Goal: Navigation & Orientation: Find specific page/section

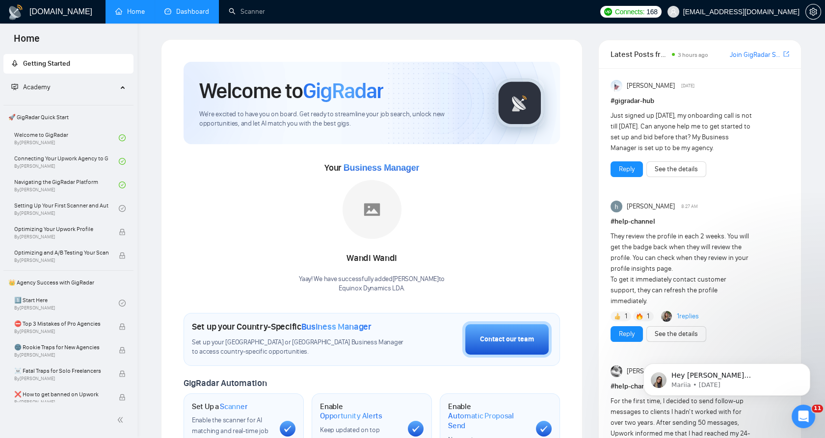
click at [183, 15] on link "Dashboard" at bounding box center [186, 11] width 45 height 8
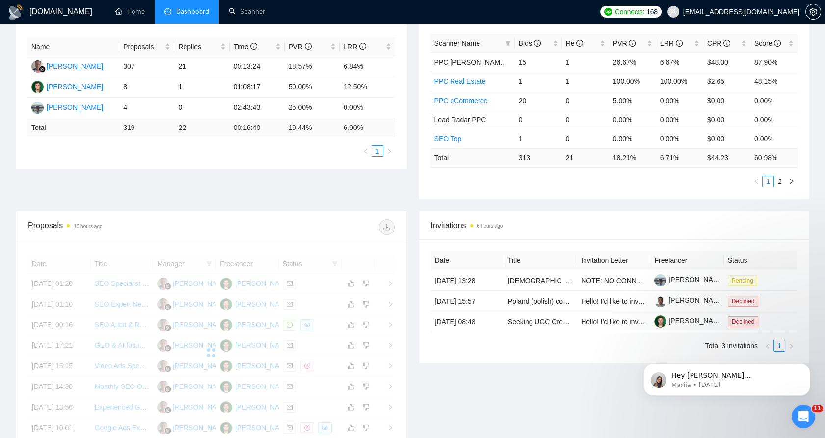
scroll to position [218, 0]
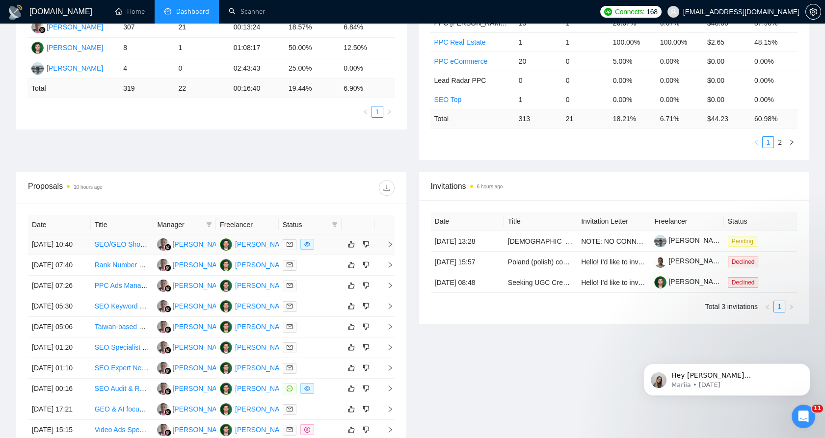
click at [315, 250] on div at bounding box center [310, 244] width 55 height 11
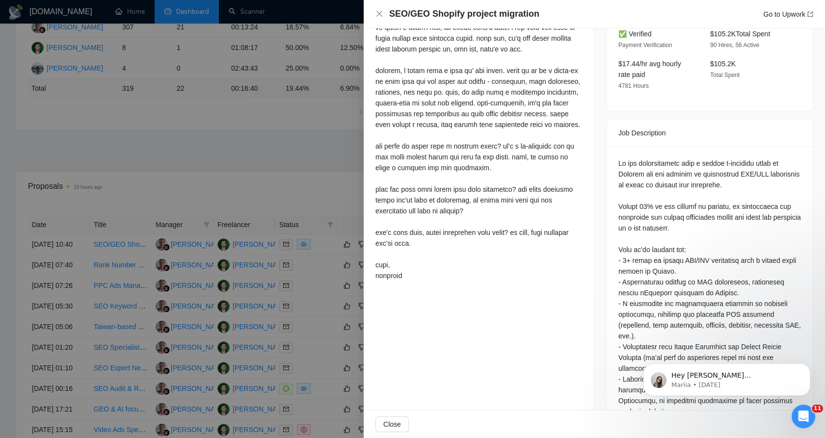
scroll to position [327, 0]
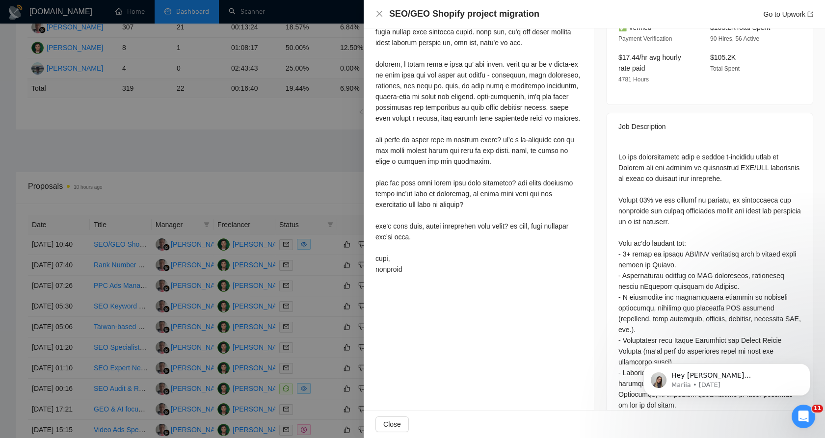
click at [363, 131] on div at bounding box center [412, 219] width 825 height 438
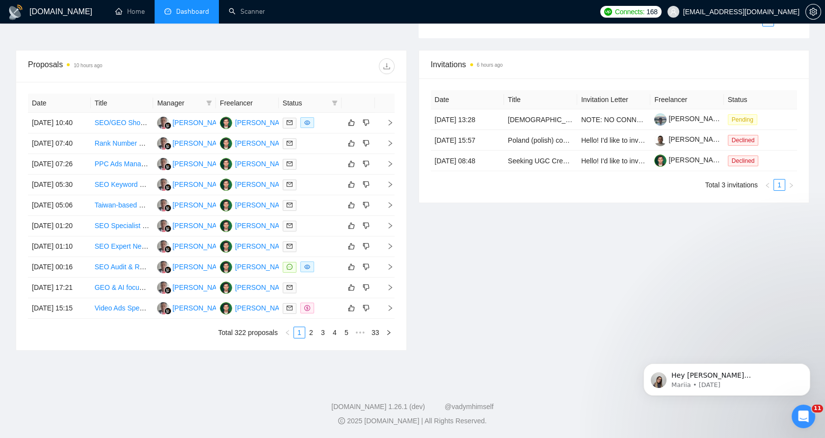
scroll to position [381, 0]
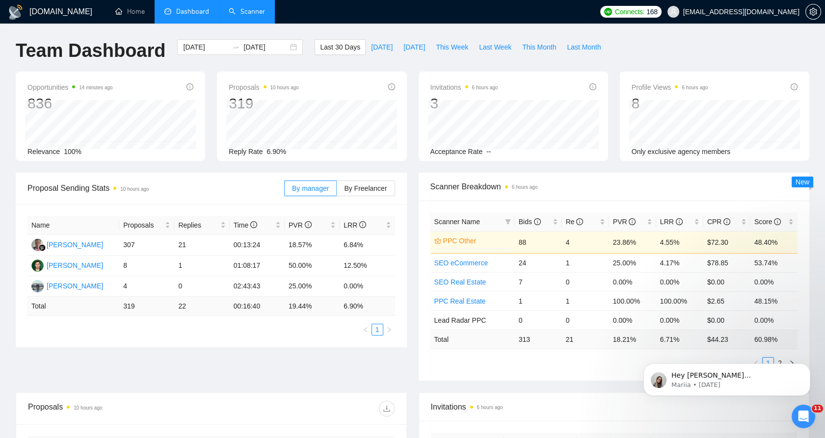
click at [240, 16] on link "Scanner" at bounding box center [247, 11] width 36 height 8
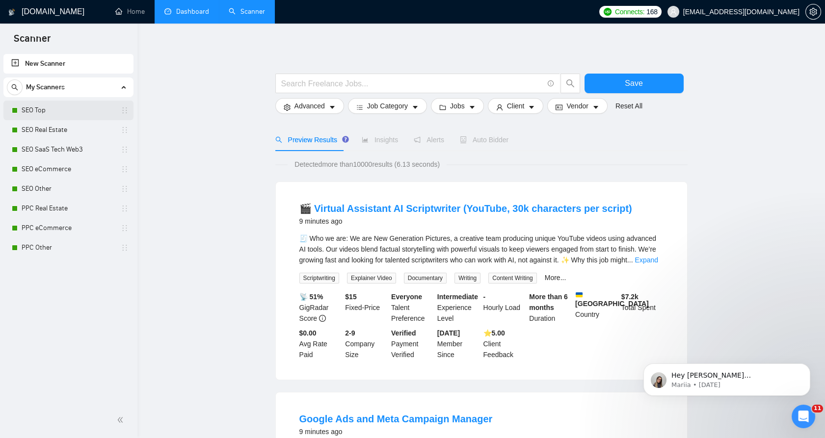
click at [75, 118] on link "SEO Top" at bounding box center [68, 111] width 93 height 20
